Goal: Task Accomplishment & Management: Complete application form

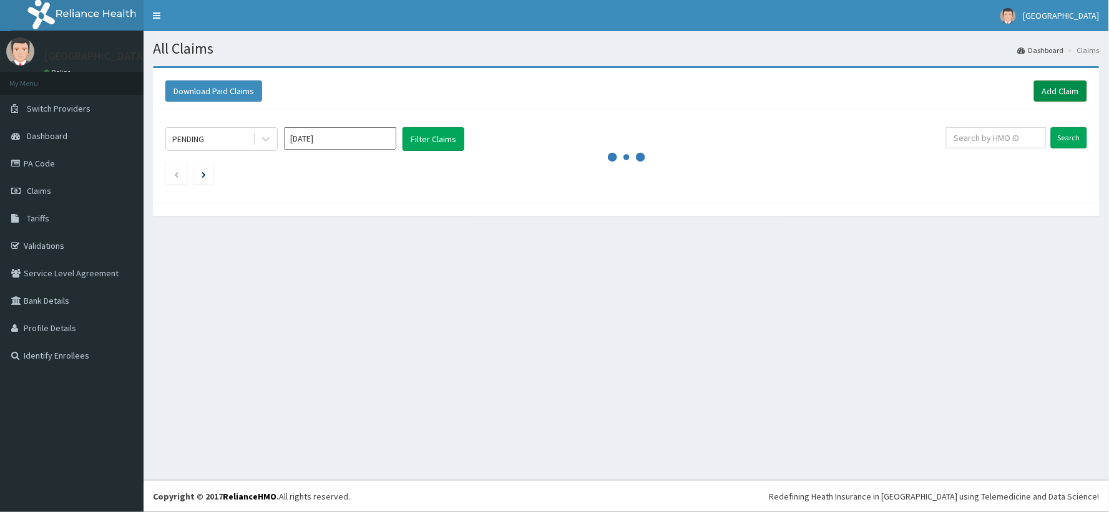
click at [1073, 94] on link "Add Claim" at bounding box center [1060, 91] width 53 height 21
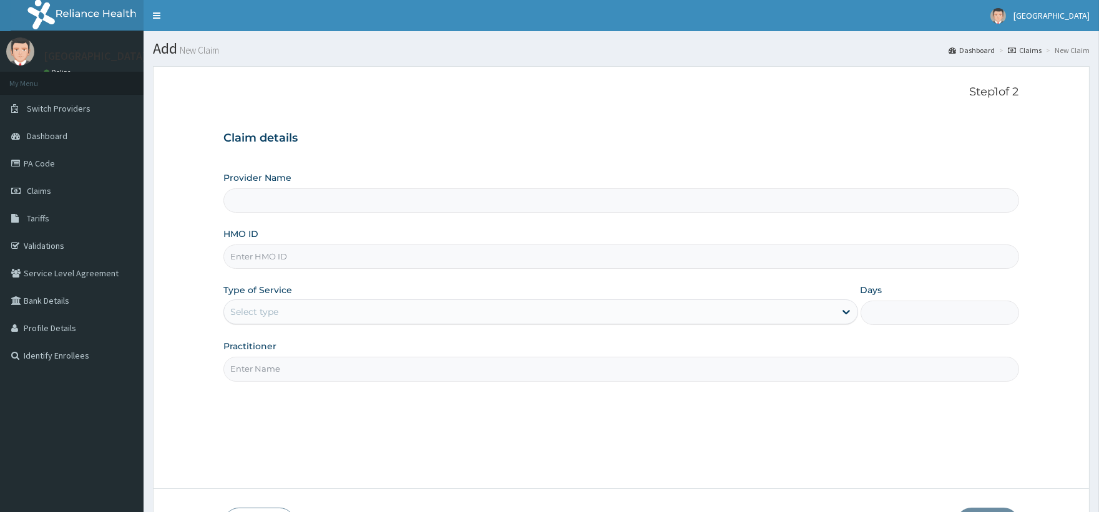
type input "Poly Hospital & Maternity Home"
